Goal: Task Accomplishment & Management: Complete application form

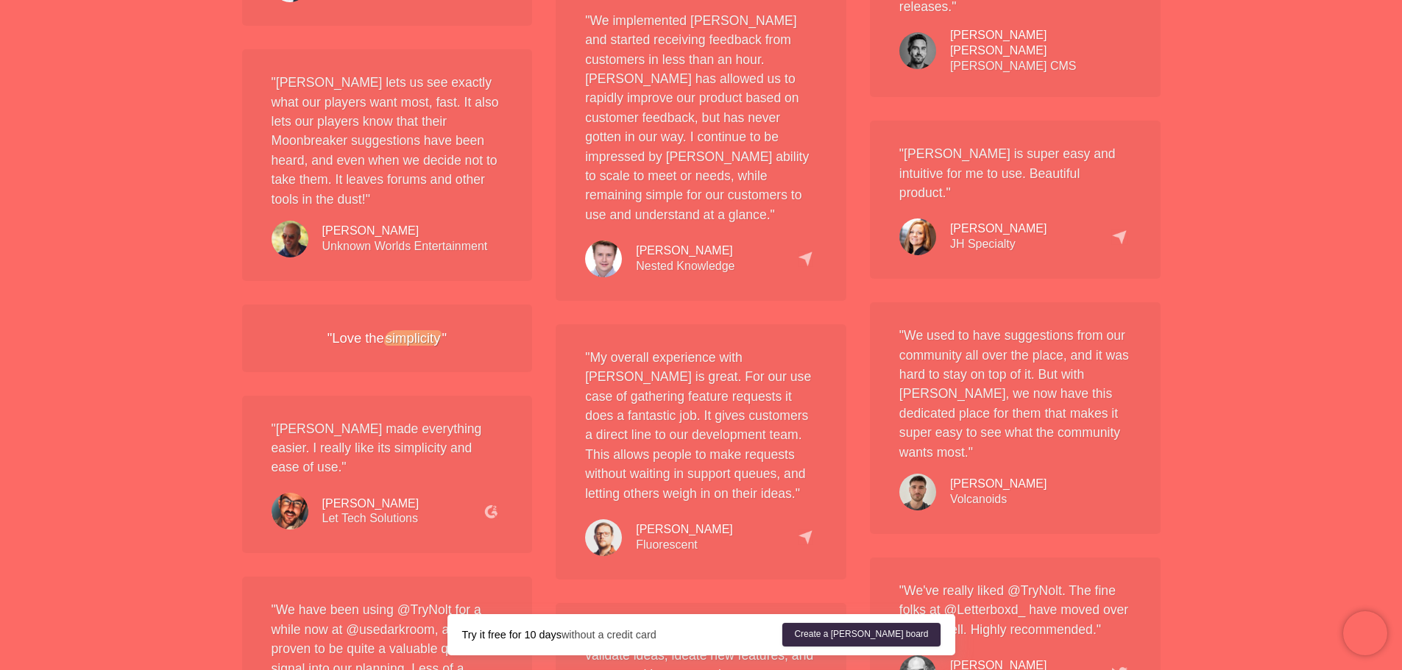
scroll to position [2428, 0]
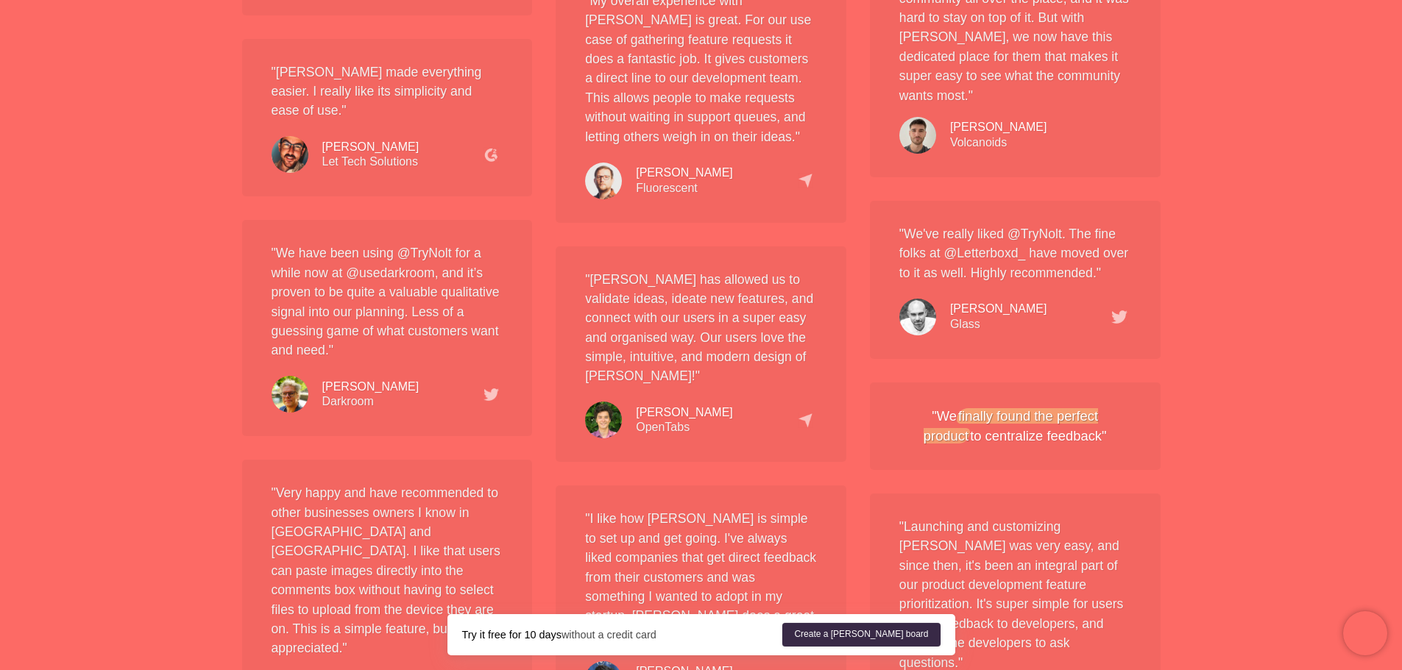
click at [887, 622] on div "Create a [PERSON_NAME] board" at bounding box center [860, 634] width 163 height 29
click at [877, 645] on link "Create a [PERSON_NAME] board" at bounding box center [860, 635] width 157 height 24
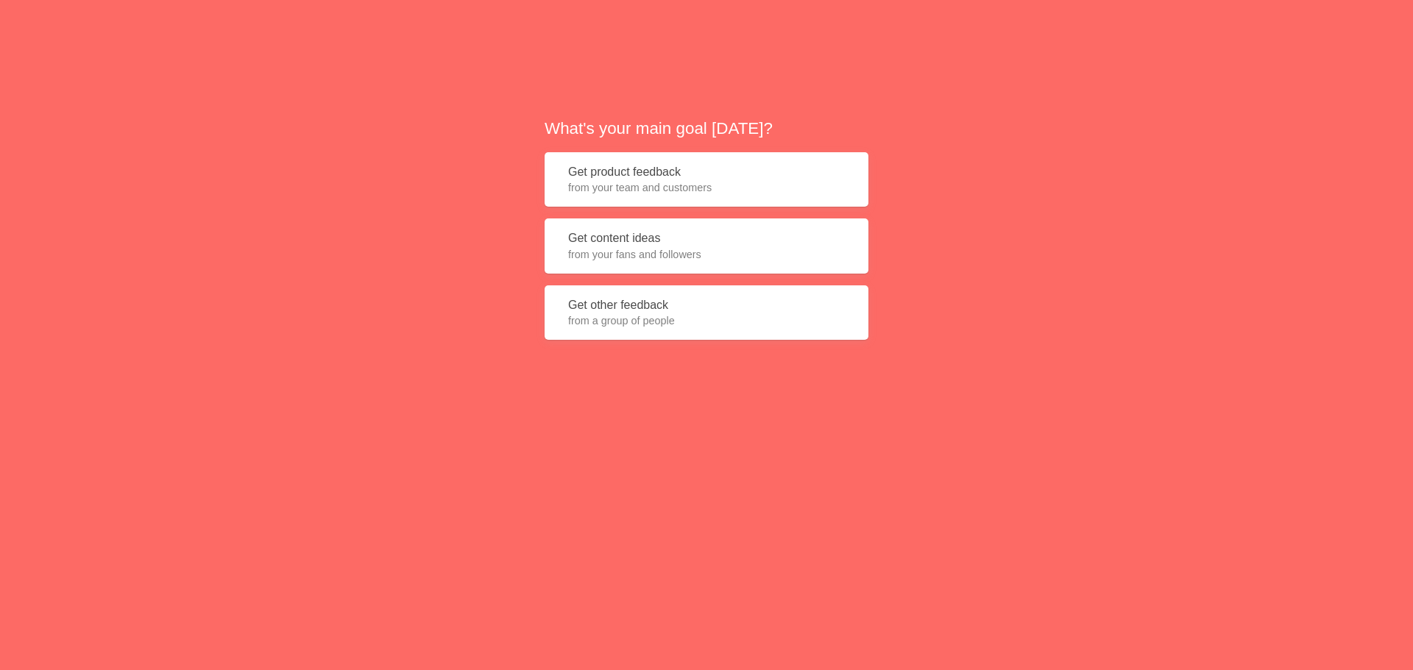
click at [647, 181] on span "from your team and customers" at bounding box center [706, 187] width 277 height 15
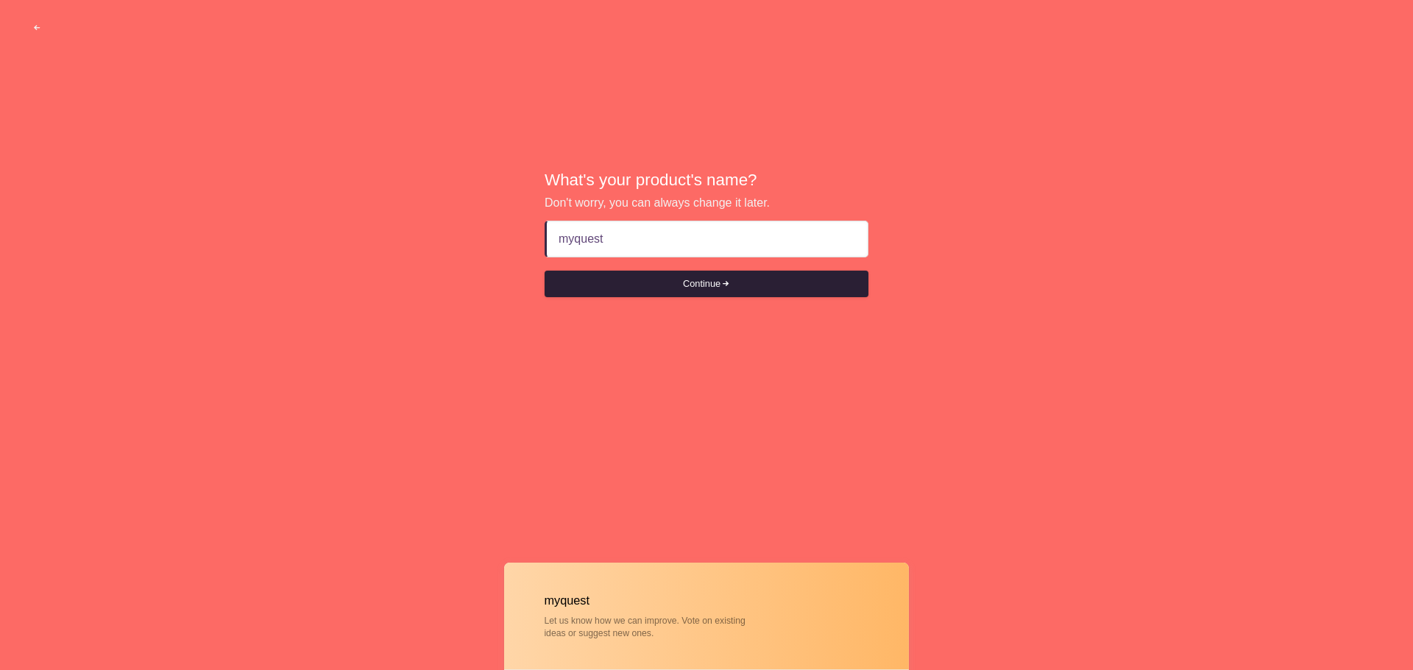
click at [711, 294] on button "Continue" at bounding box center [706, 284] width 324 height 26
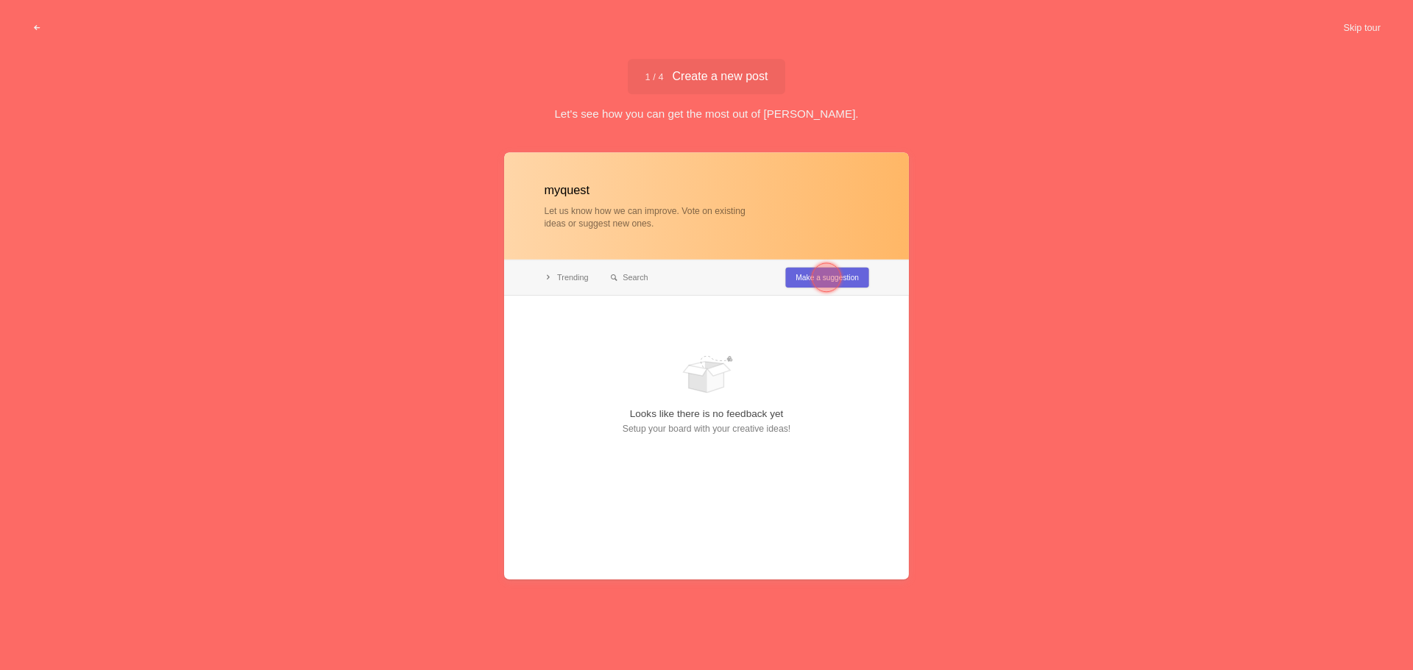
type input "myquest"
click at [725, 367] on div at bounding box center [706, 365] width 405 height 427
click at [831, 276] on div at bounding box center [826, 277] width 29 height 29
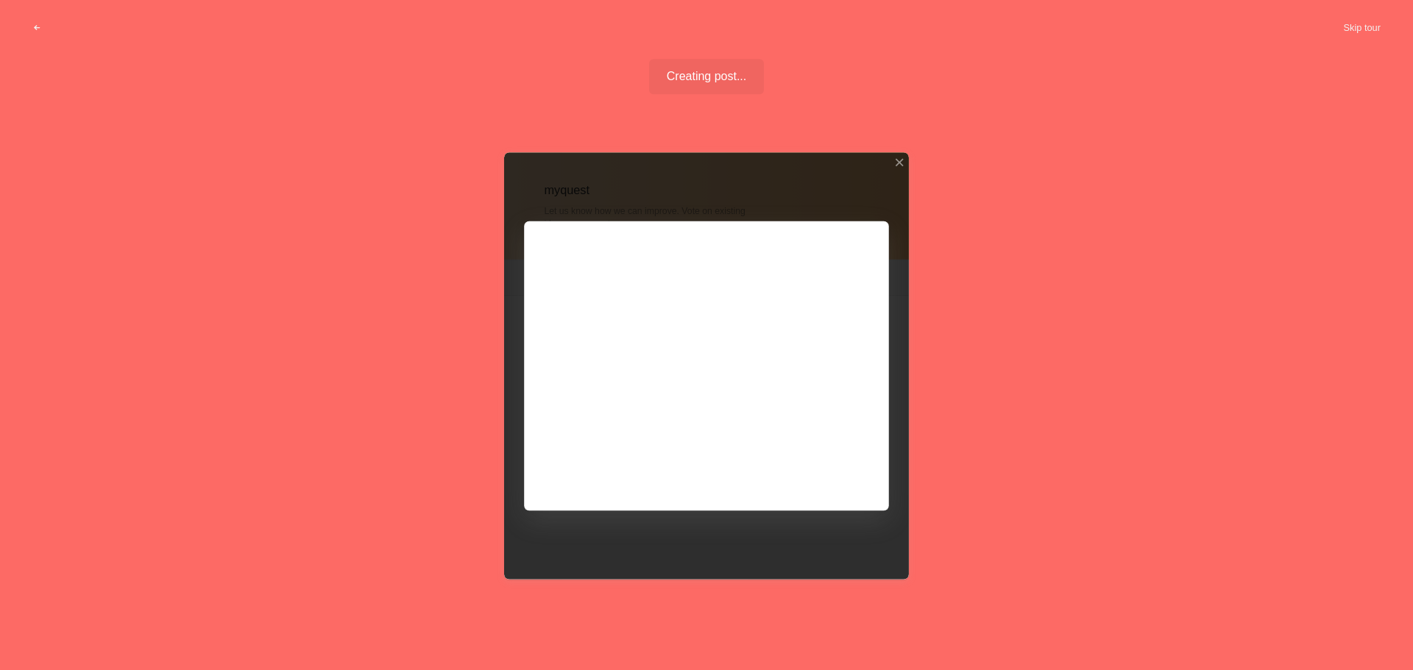
click at [783, 463] on div at bounding box center [706, 365] width 405 height 427
click at [823, 469] on div at bounding box center [706, 365] width 405 height 427
click at [898, 164] on div at bounding box center [899, 162] width 10 height 10
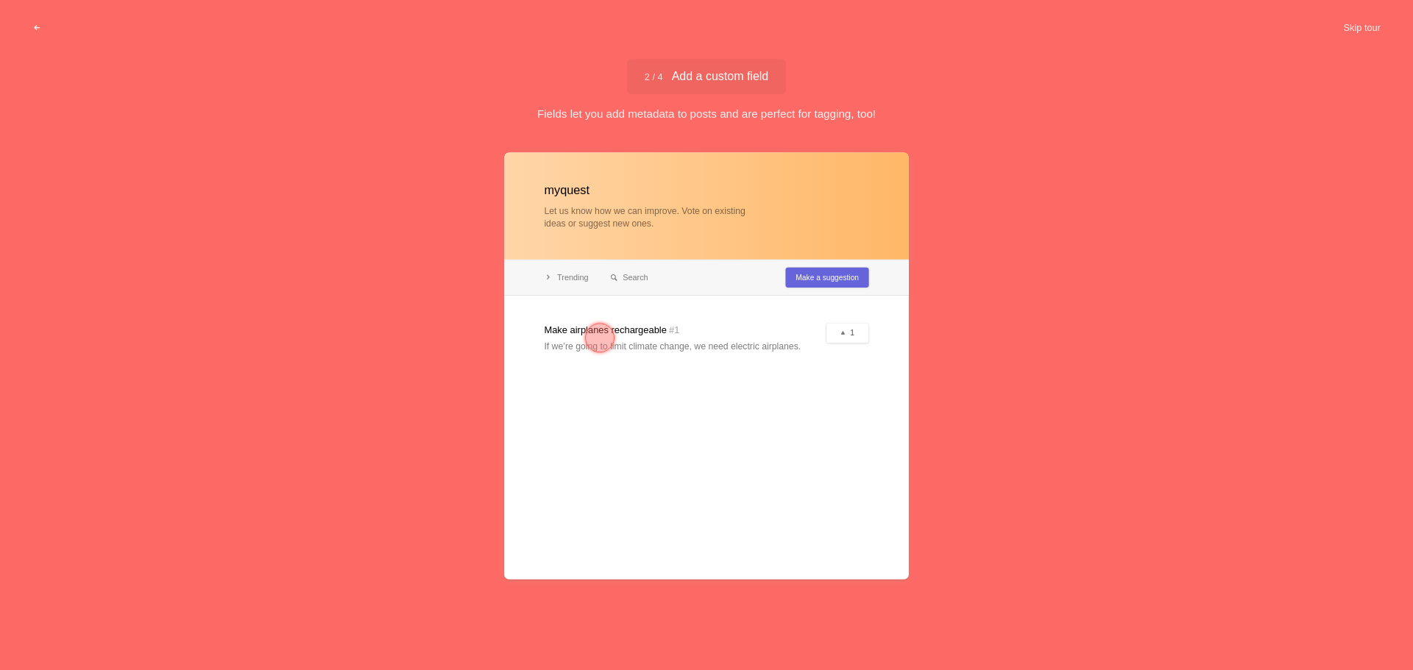
click at [711, 341] on div at bounding box center [706, 365] width 405 height 427
click at [1359, 24] on button "Skip tour" at bounding box center [1361, 28] width 73 height 26
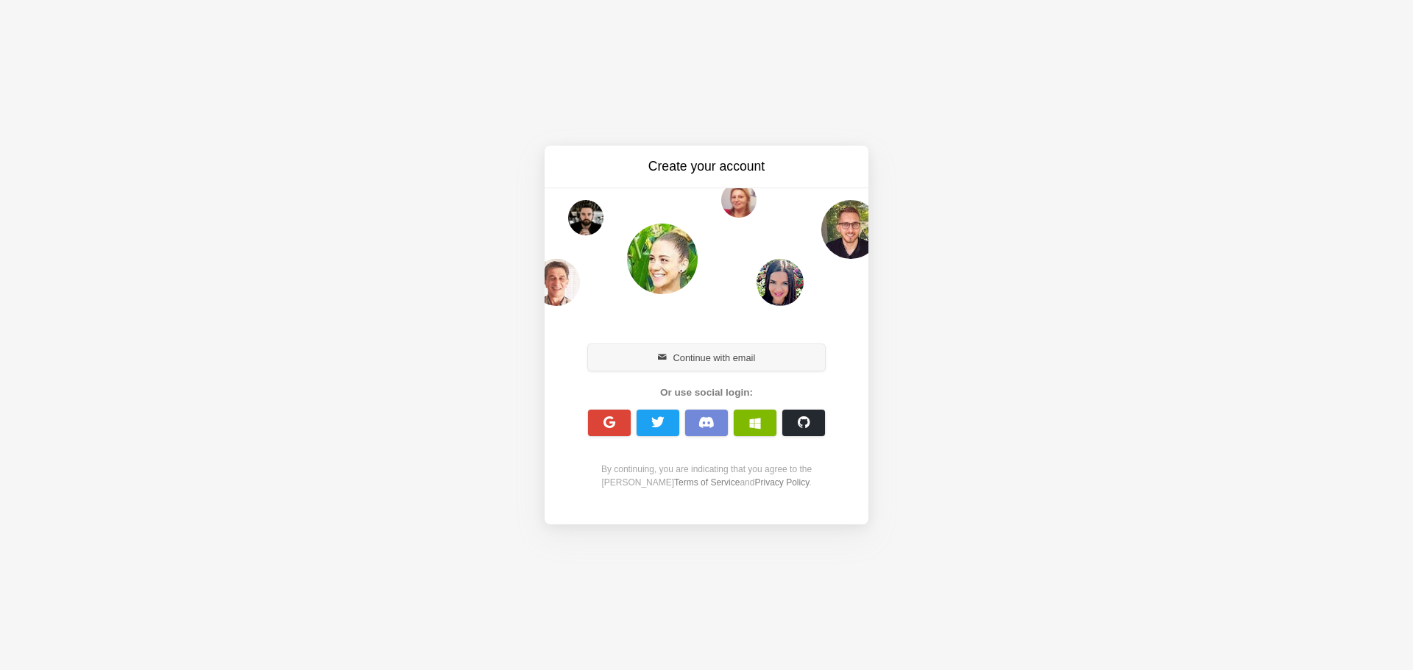
click at [733, 352] on button "Continue with email" at bounding box center [706, 357] width 237 height 26
